Goal: Information Seeking & Learning: Learn about a topic

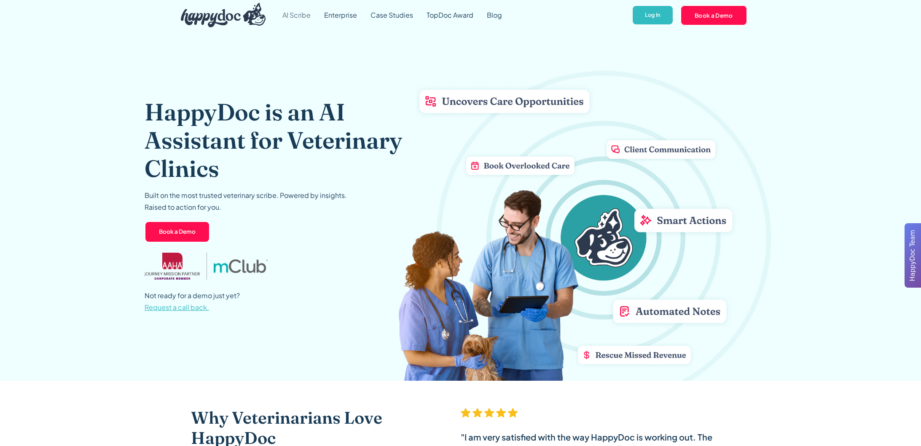
click at [297, 14] on link "AI Scribe" at bounding box center [297, 15] width 42 height 30
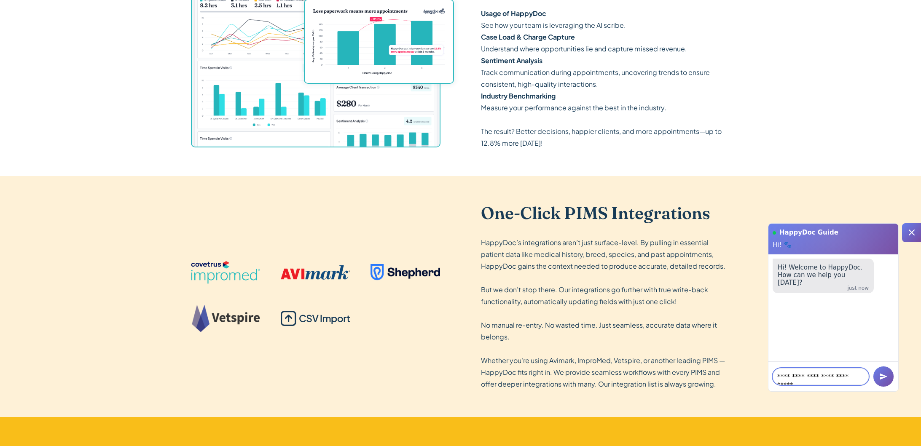
scroll to position [4, 0]
type textarea "**********"
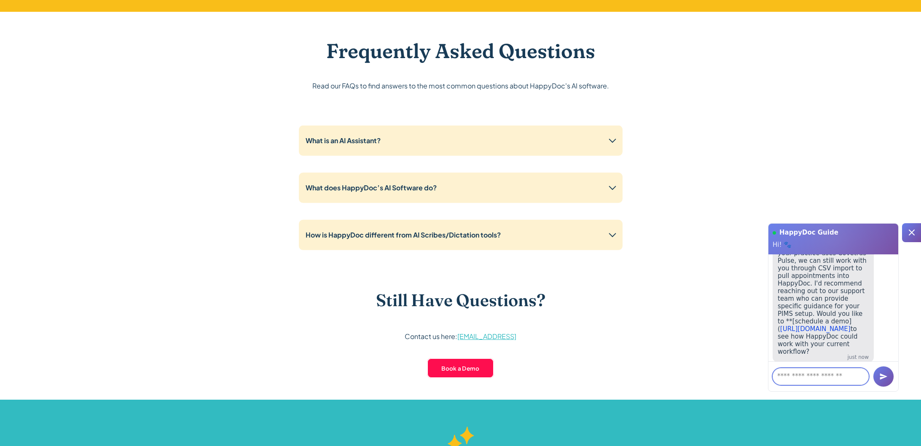
scroll to position [2096, 0]
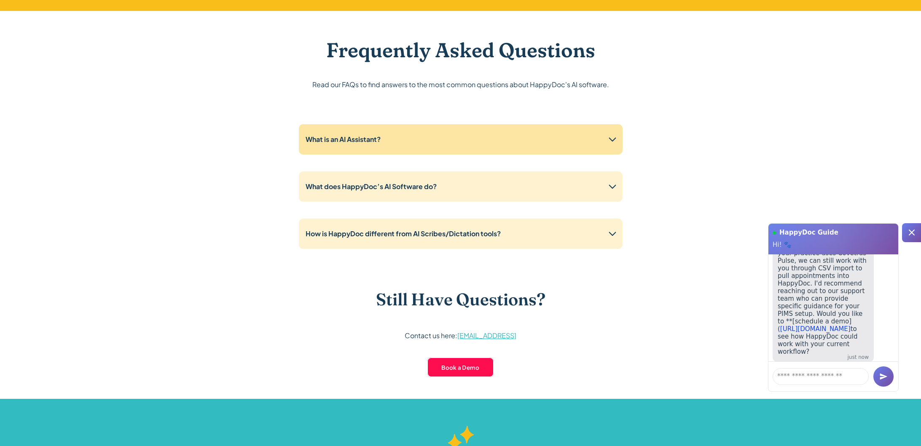
click at [565, 143] on div "What is an AI Assistant?" at bounding box center [461, 139] width 324 height 30
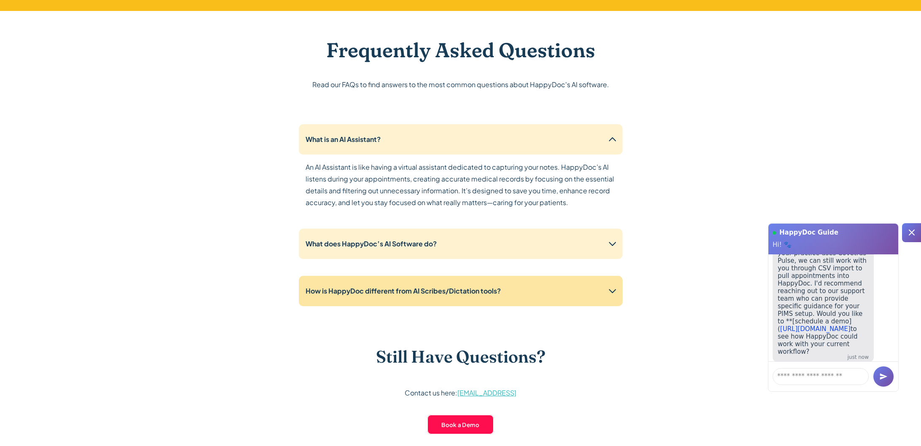
click at [540, 297] on div "How is HappyDoc different from AI Scribes/Dictation tools?" at bounding box center [461, 291] width 324 height 30
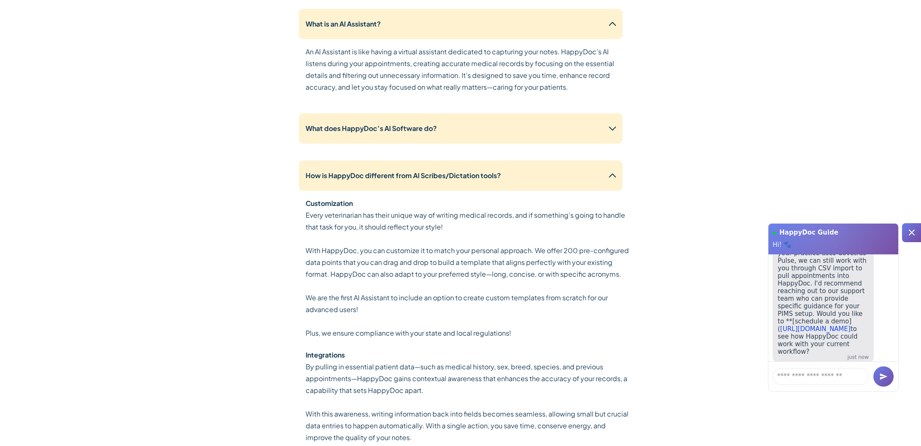
scroll to position [2210, 0]
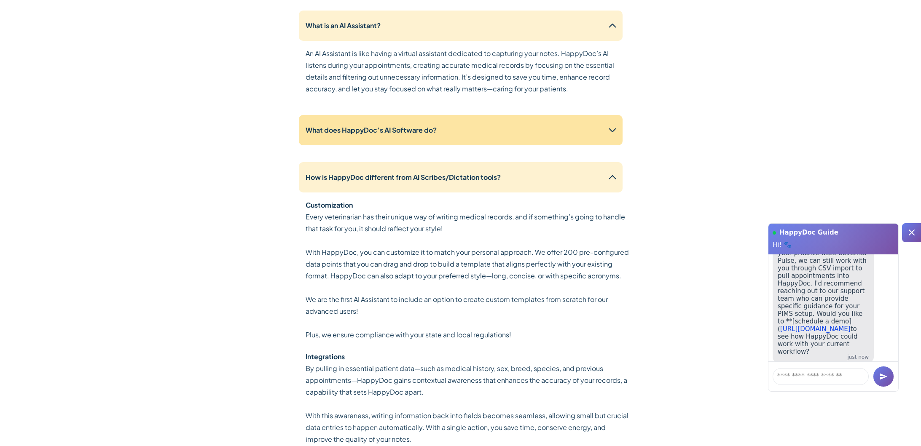
click at [432, 136] on div "What does HappyDoc’s AI Software do?" at bounding box center [461, 130] width 324 height 30
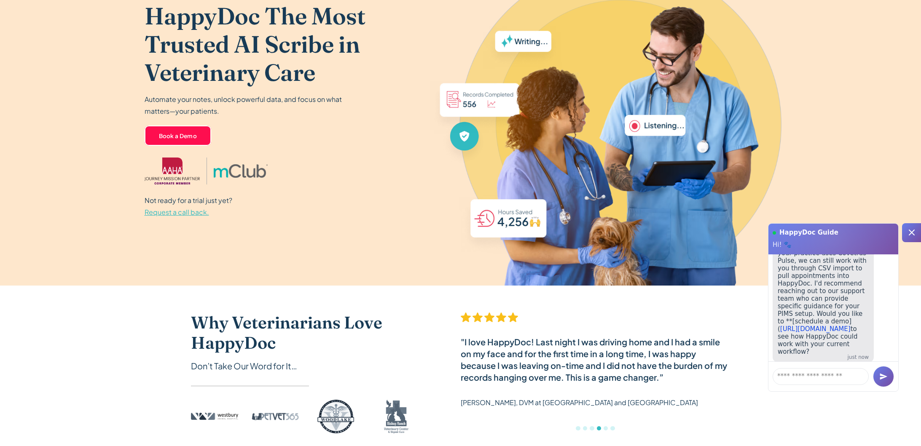
scroll to position [0, 0]
